Goal: Information Seeking & Learning: Learn about a topic

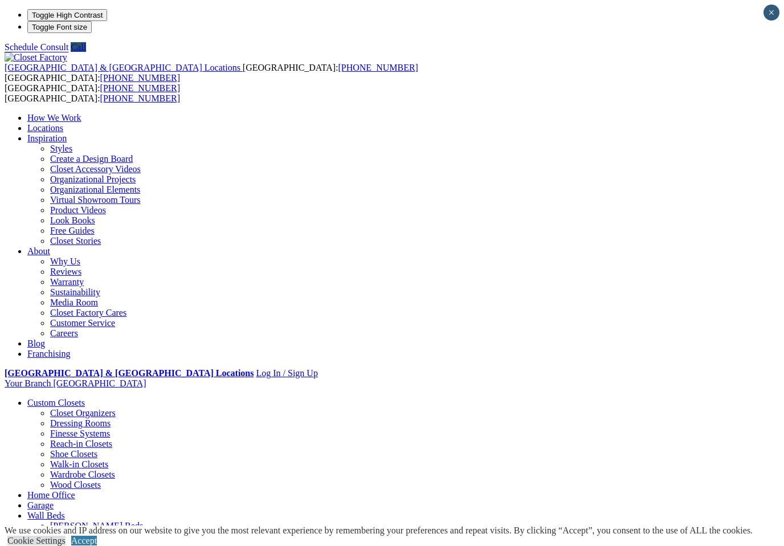
click at [80, 256] on link "Why Us" at bounding box center [65, 261] width 30 height 10
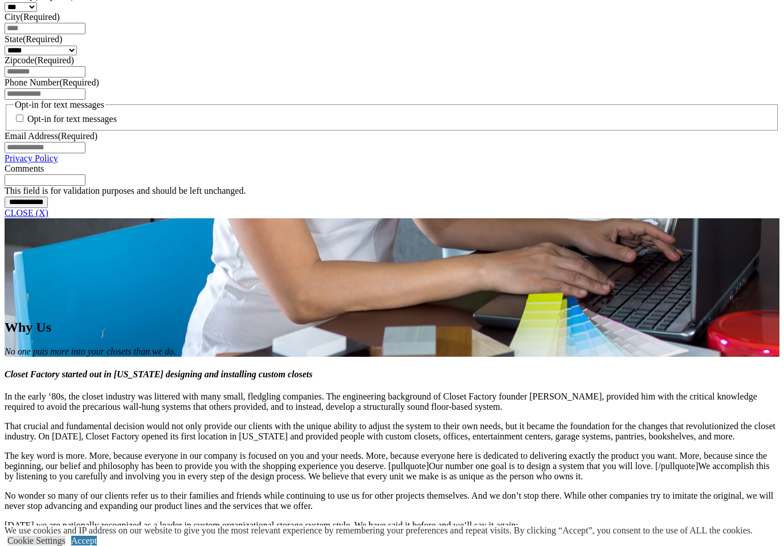
scroll to position [840, 0]
